Goal: Task Accomplishment & Management: Manage account settings

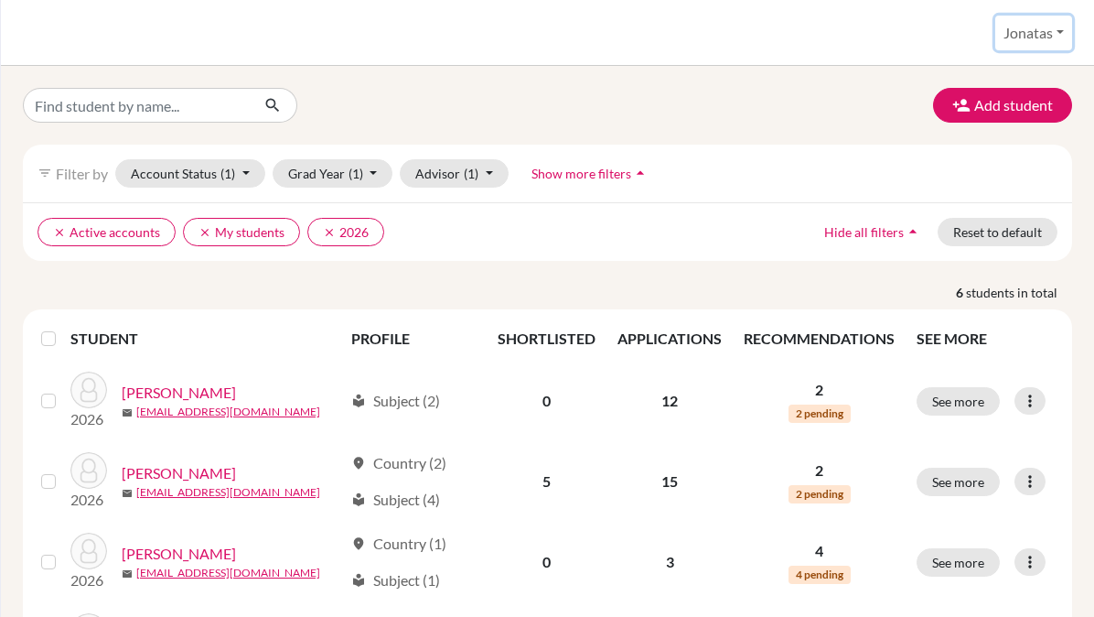
click at [1047, 27] on button "Jonatas" at bounding box center [1033, 33] width 77 height 35
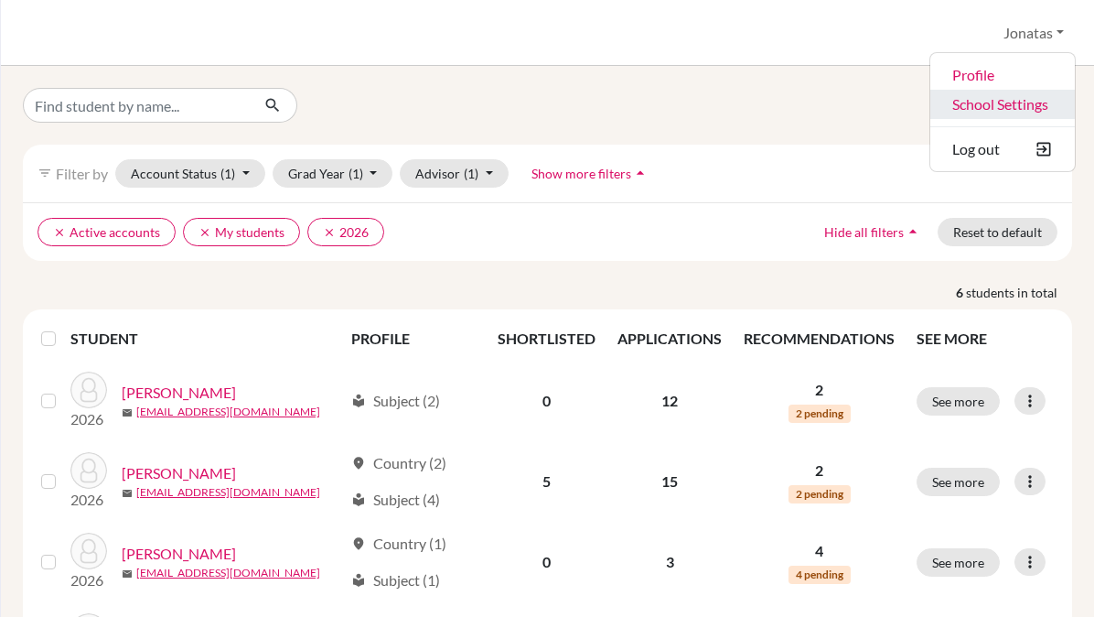
click at [994, 102] on link "School Settings" at bounding box center [1002, 104] width 145 height 29
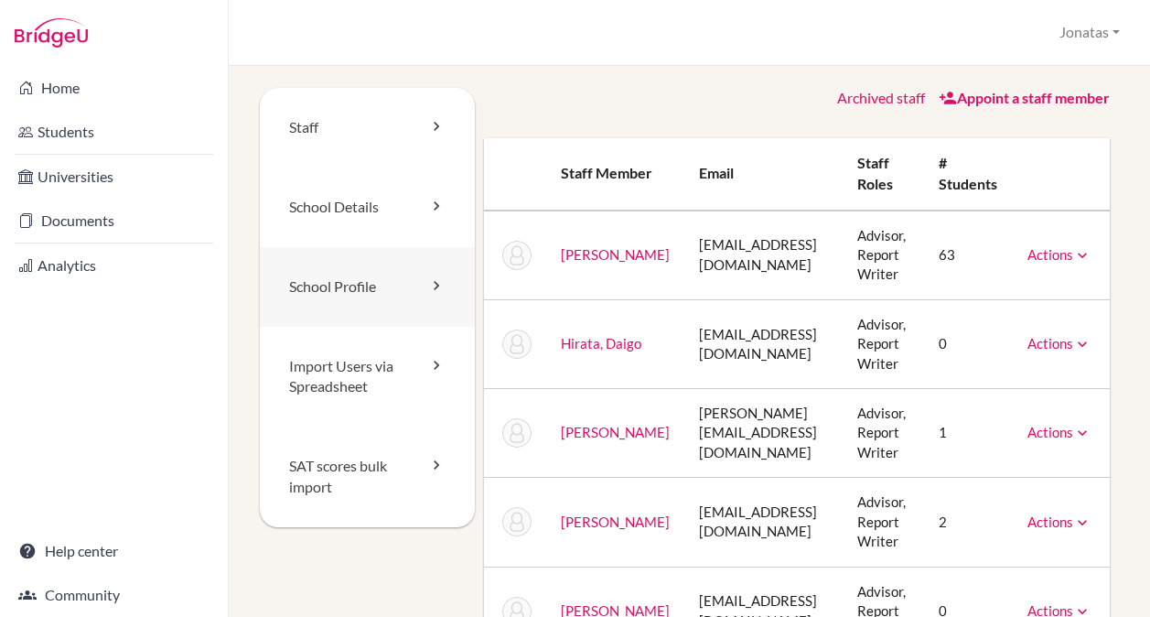
click at [371, 292] on link "School Profile" at bounding box center [367, 287] width 215 height 80
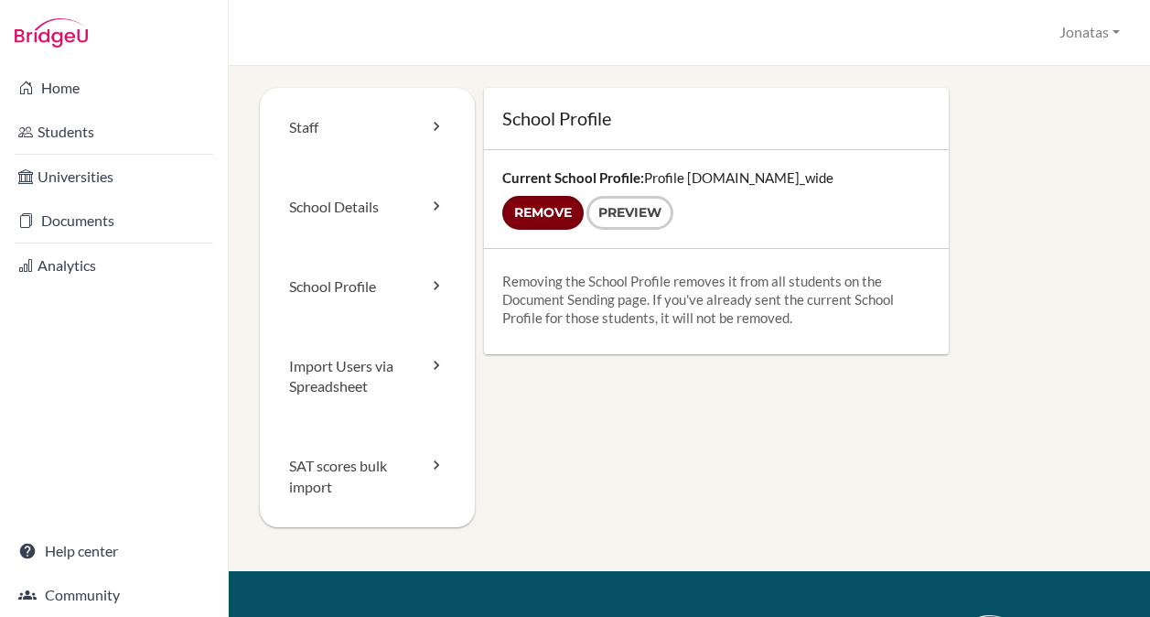
click at [547, 211] on input "Remove" at bounding box center [542, 213] width 81 height 34
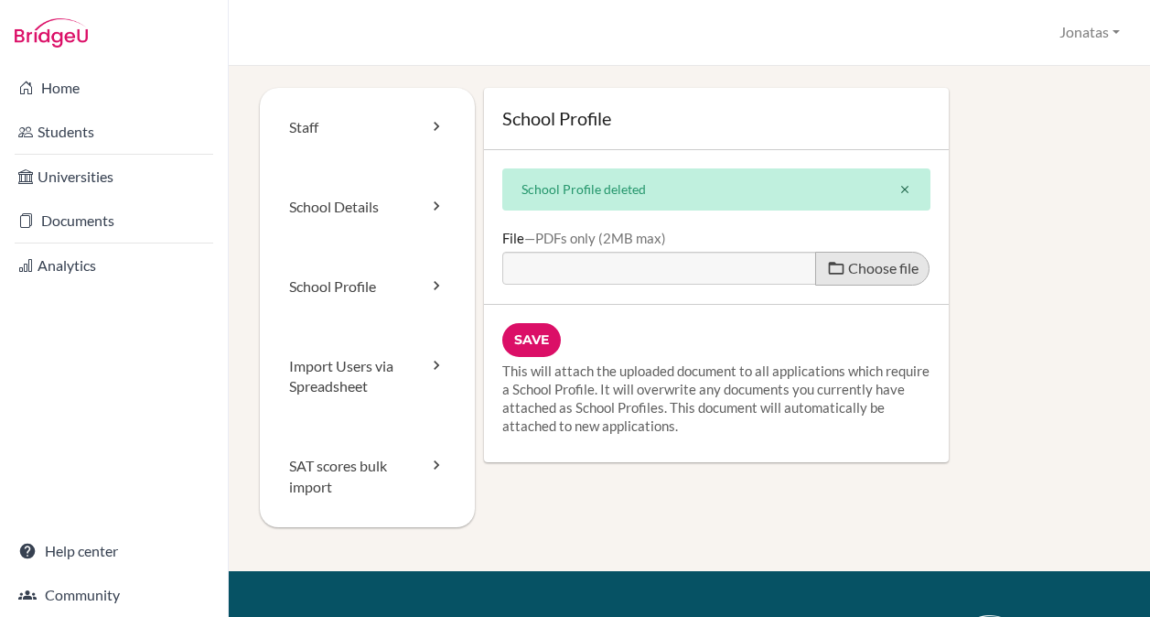
click at [880, 263] on span "Choose file" at bounding box center [883, 267] width 70 height 17
click at [782, 263] on input "Choose file" at bounding box center [642, 262] width 280 height 21
type input "C:\fakepath\Profile.pdf"
type input "Profile.pdf"
click at [536, 338] on input "Save" at bounding box center [531, 340] width 59 height 34
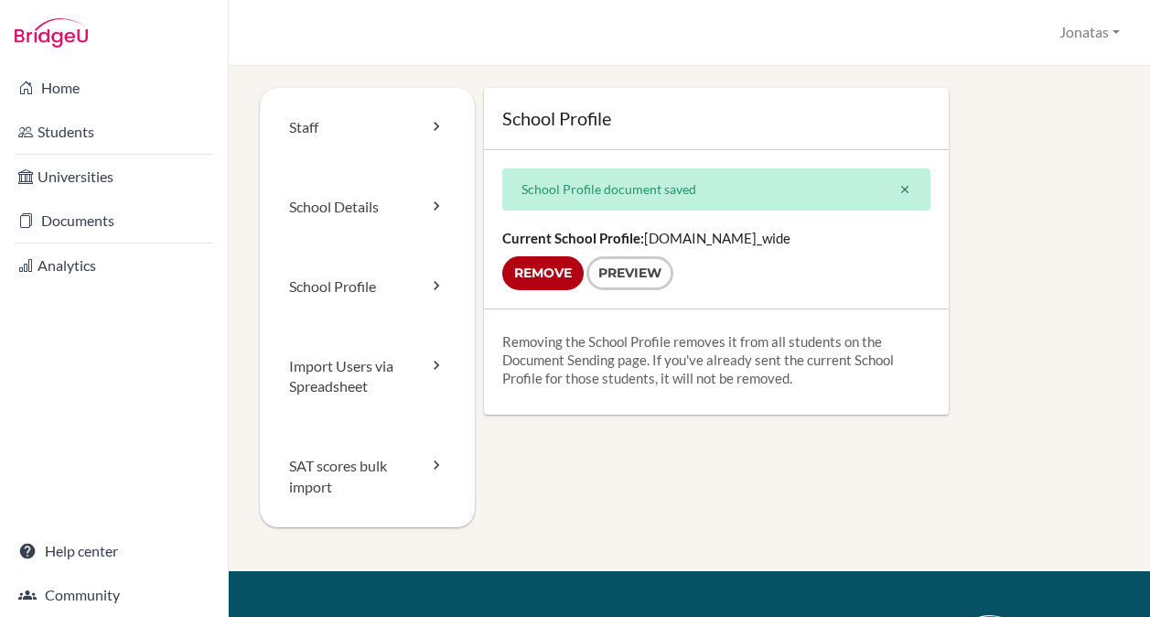
click at [670, 419] on div "Staff School Details School Profile Import Users via Spreadsheet SAT scores bul…" at bounding box center [689, 329] width 859 height 483
click at [635, 274] on link "Preview" at bounding box center [629, 273] width 87 height 34
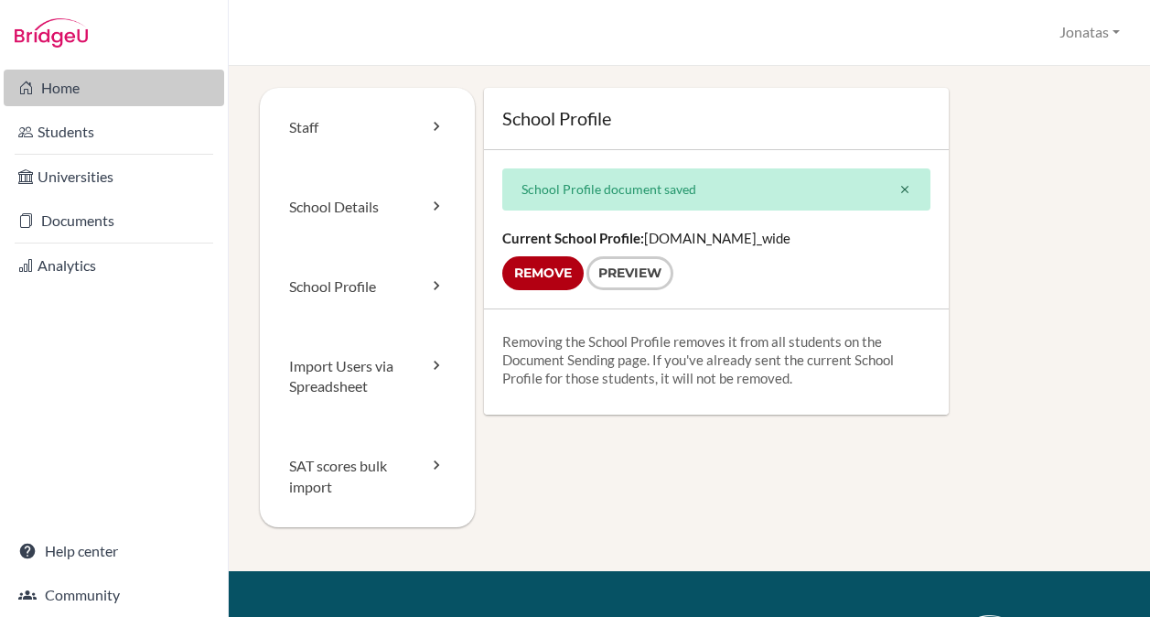
click at [79, 90] on link "Home" at bounding box center [114, 88] width 220 height 37
